Goal: Transaction & Acquisition: Purchase product/service

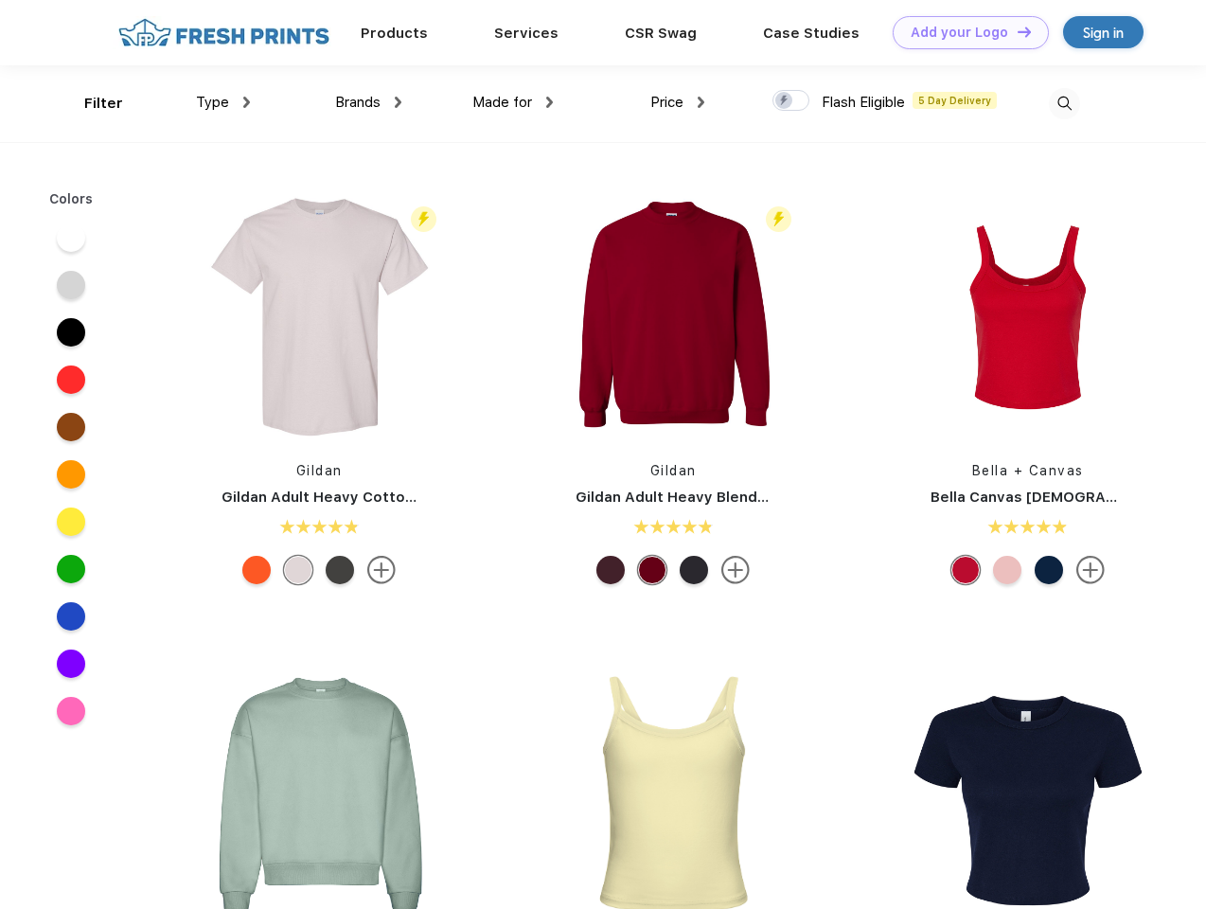
scroll to position [1, 0]
click at [964, 32] on link "Add your Logo Design Tool" at bounding box center [971, 32] width 156 height 33
click at [0, 0] on div "Design Tool" at bounding box center [0, 0] width 0 height 0
click at [1016, 31] on link "Add your Logo Design Tool" at bounding box center [971, 32] width 156 height 33
click at [91, 103] on div "Filter" at bounding box center [103, 104] width 39 height 22
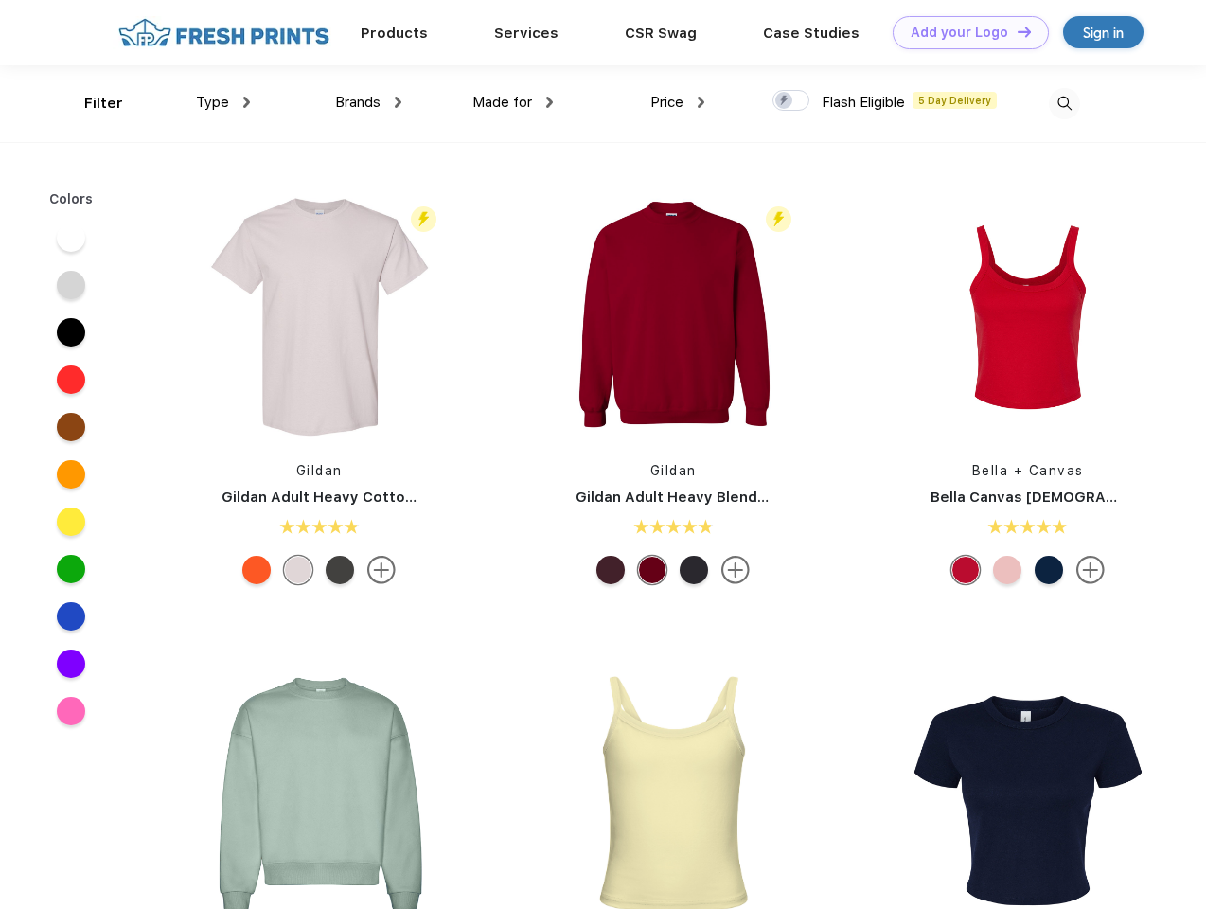
click at [223, 102] on span "Type" at bounding box center [212, 102] width 33 height 17
click at [368, 102] on span "Brands" at bounding box center [357, 102] width 45 height 17
click at [513, 102] on span "Made for" at bounding box center [502, 102] width 60 height 17
click at [678, 102] on span "Price" at bounding box center [666, 102] width 33 height 17
click at [791, 101] on div at bounding box center [791, 100] width 37 height 21
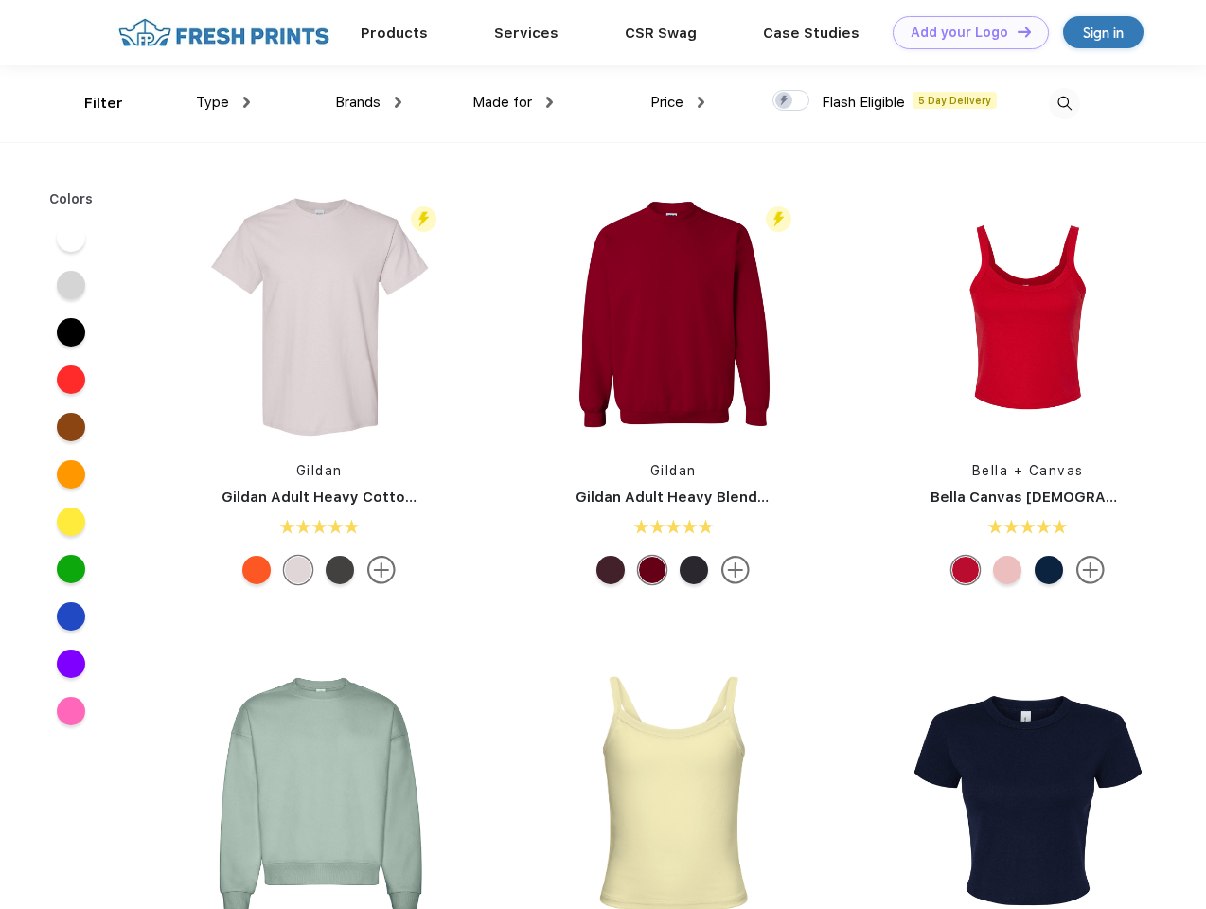
click at [785, 101] on input "checkbox" at bounding box center [779, 95] width 12 height 12
click at [1064, 103] on img at bounding box center [1064, 103] width 31 height 31
